Goal: Book appointment/travel/reservation

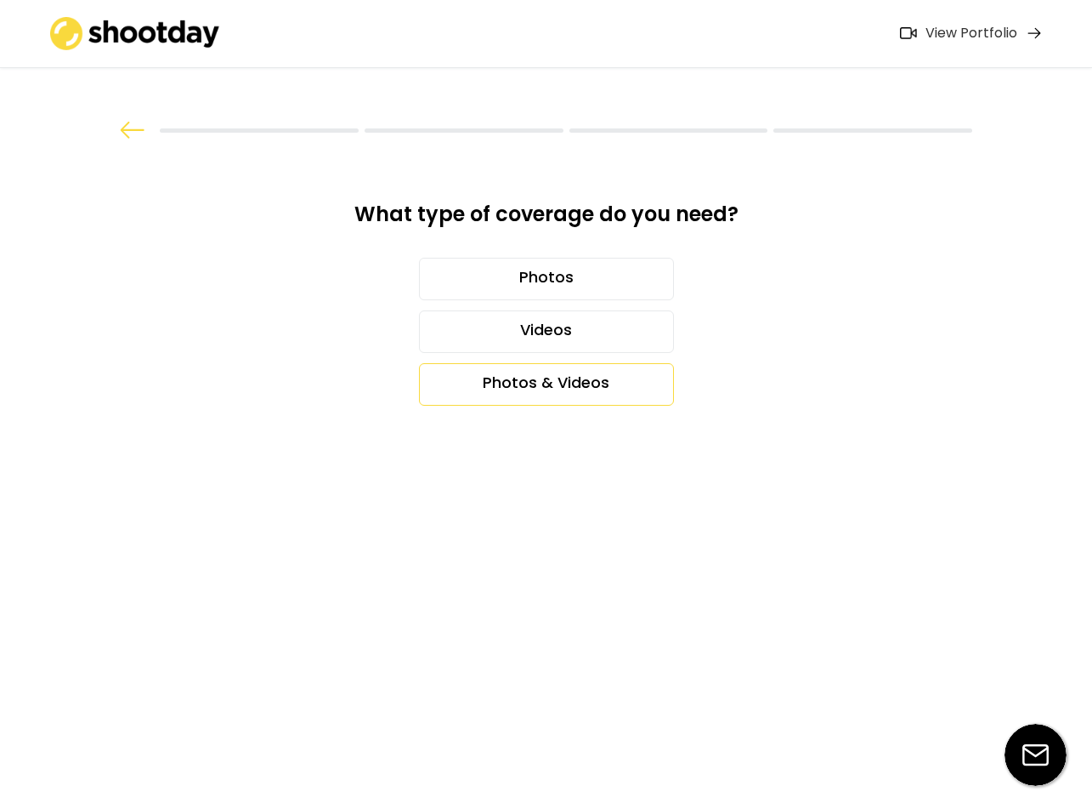
click at [533, 389] on div "Photos & Videos" at bounding box center [546, 384] width 255 height 43
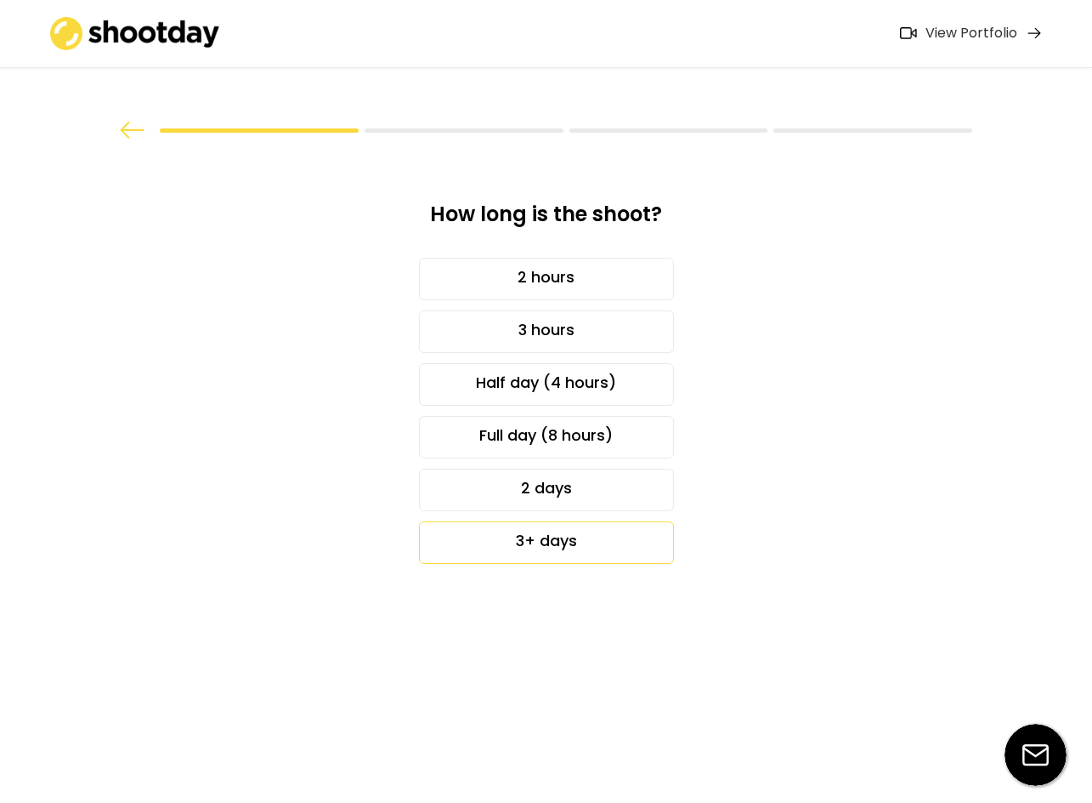
click at [627, 538] on div "3+ days" at bounding box center [546, 542] width 255 height 43
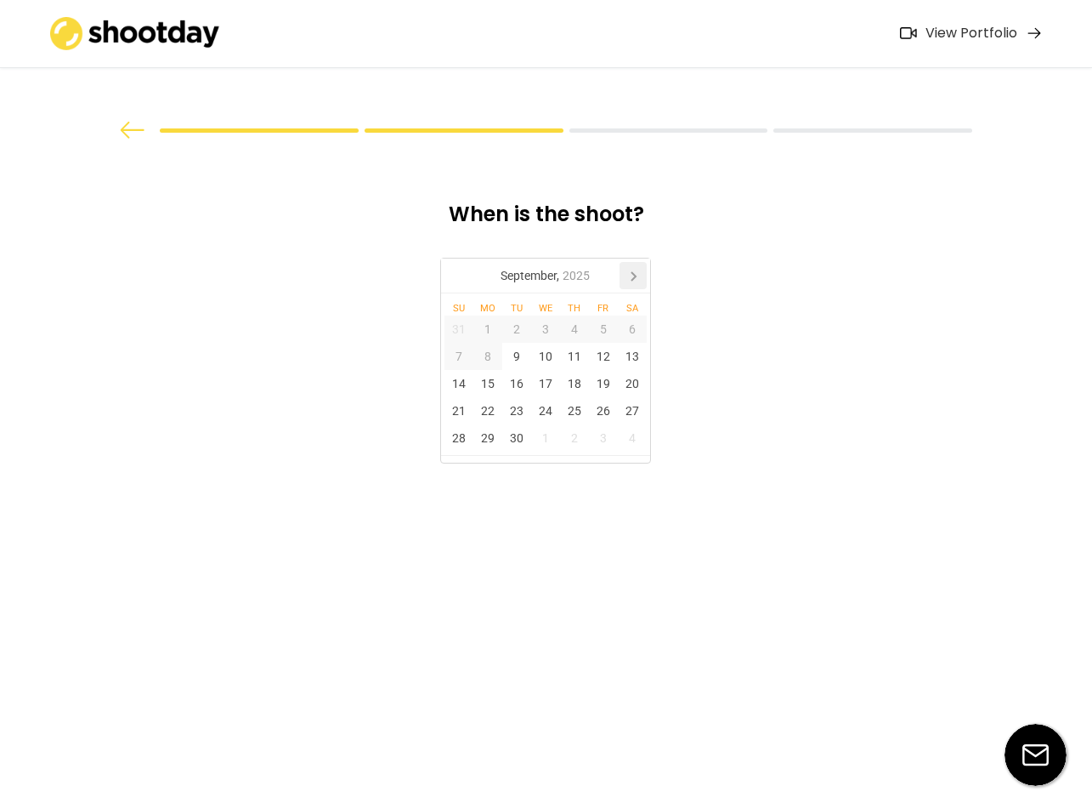
click at [627, 269] on icon at bounding box center [633, 275] width 27 height 27
click at [510, 439] on div "28" at bounding box center [516, 437] width 29 height 27
click at [573, 439] on div "30" at bounding box center [574, 437] width 29 height 27
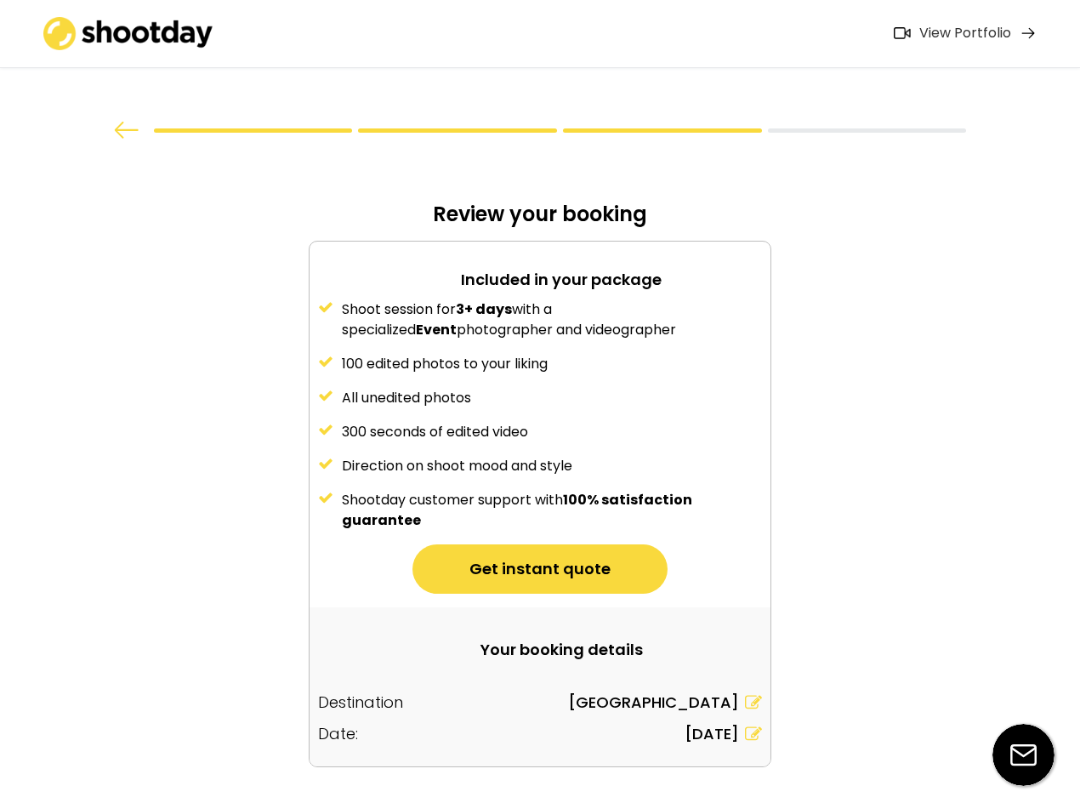
click at [516, 442] on div "300 seconds of edited video" at bounding box center [552, 432] width 420 height 20
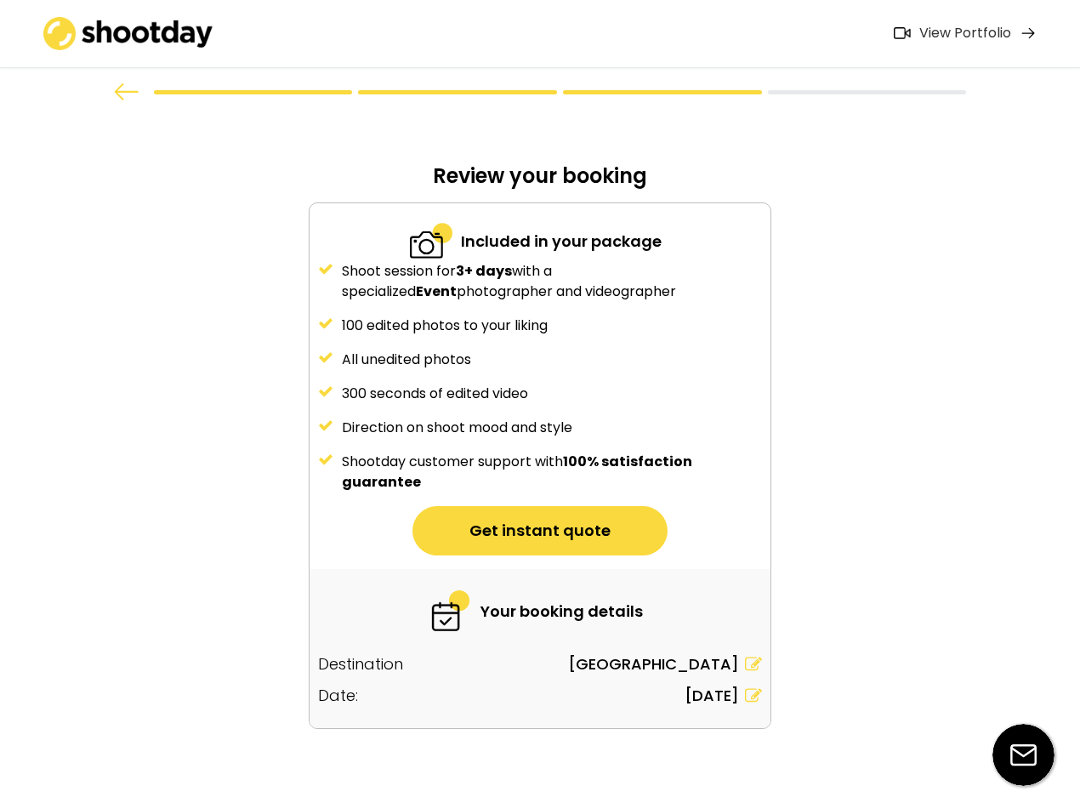
scroll to position [59, 0]
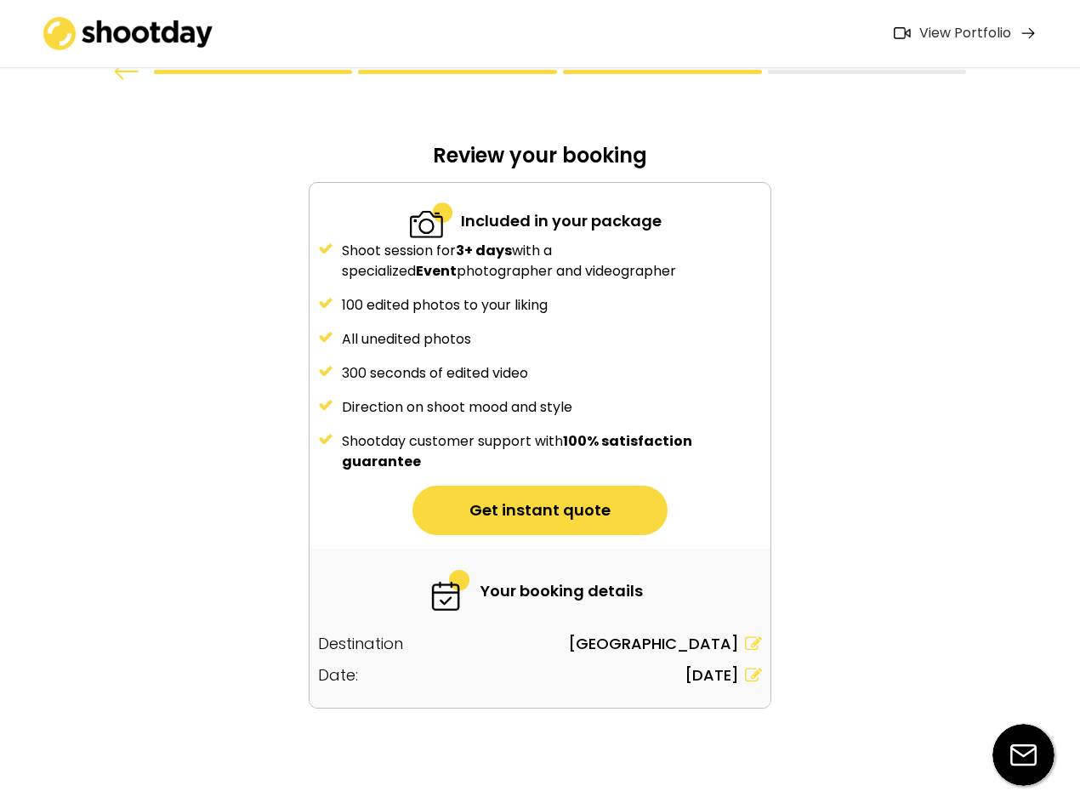
click at [962, 31] on div "View Portfolio" at bounding box center [965, 34] width 92 height 18
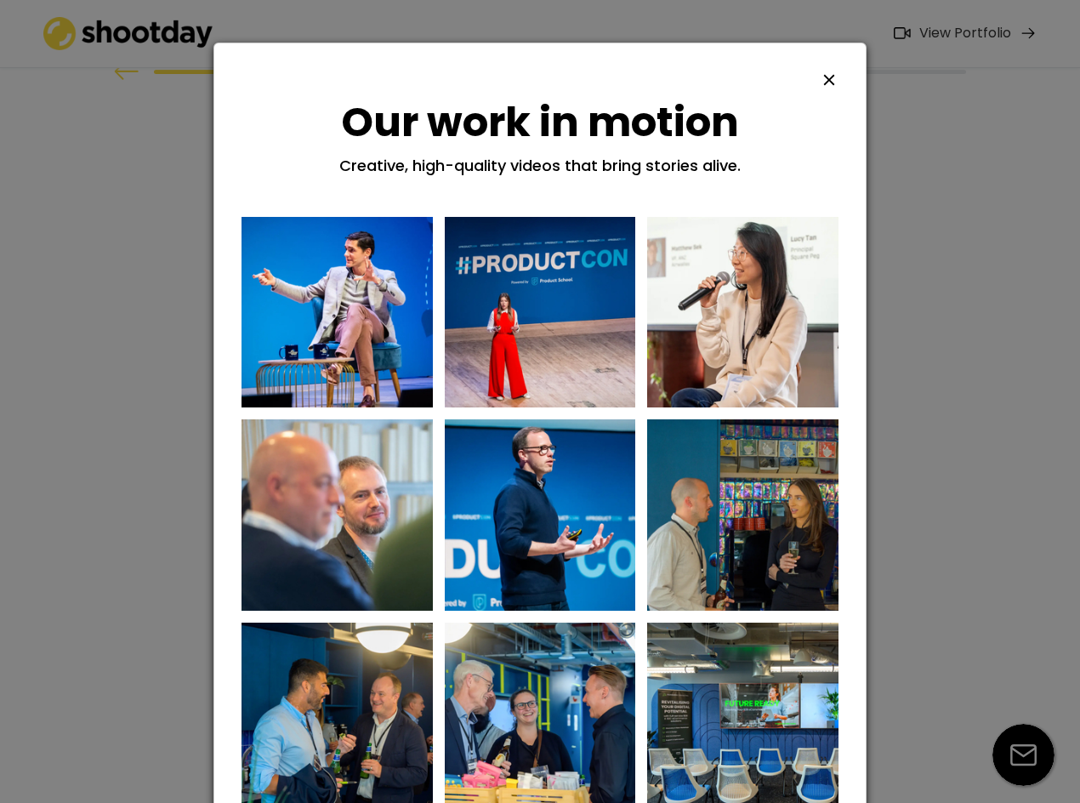
click at [825, 77] on icon at bounding box center [829, 80] width 19 height 19
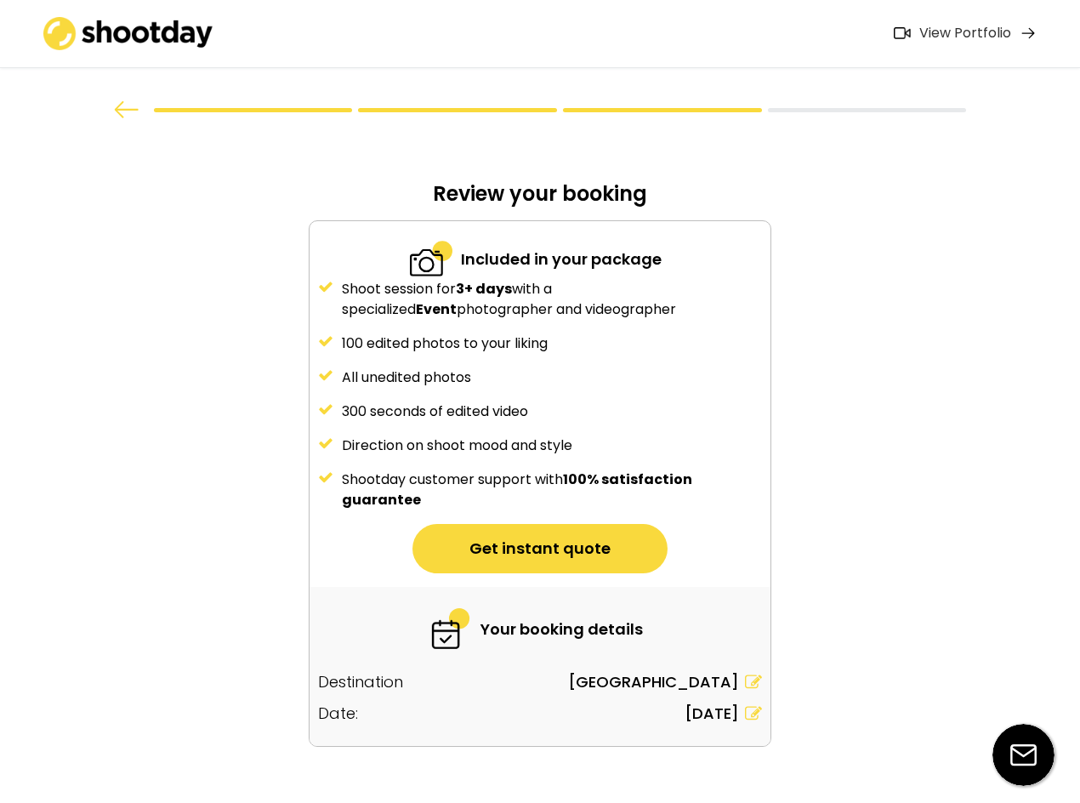
scroll to position [0, 0]
